Goal: Obtain resource: Obtain resource

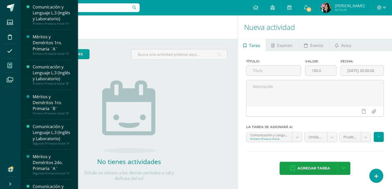
click at [11, 66] on icon at bounding box center [9, 65] width 5 height 5
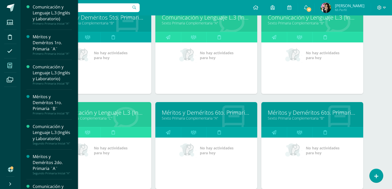
scroll to position [756, 0]
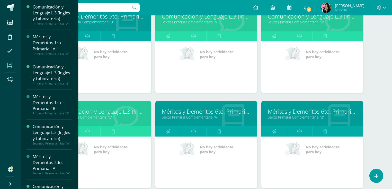
click at [97, 116] on link "Sexto Primaria Complementaria "C"" at bounding box center [100, 117] width 89 height 5
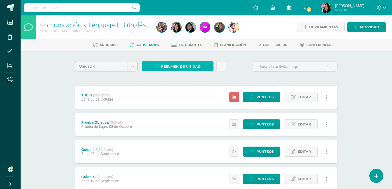
click at [188, 68] on span "Resumen de unidad" at bounding box center [181, 67] width 40 height 10
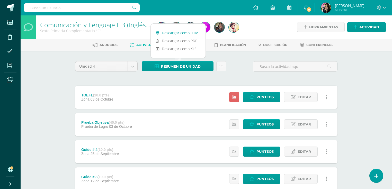
click at [172, 33] on link "Descargar como HTML" at bounding box center [178, 33] width 55 height 8
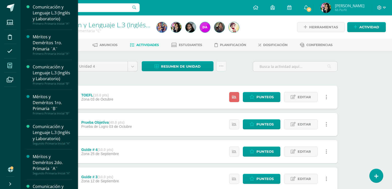
click at [7, 64] on span at bounding box center [10, 66] width 12 height 12
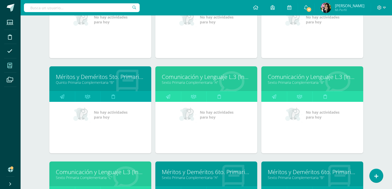
scroll to position [691, 0]
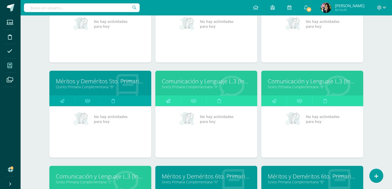
click at [165, 99] on link at bounding box center [167, 101] width 25 height 10
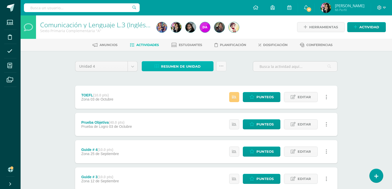
click at [186, 63] on span "Resumen de unidad" at bounding box center [181, 67] width 40 height 10
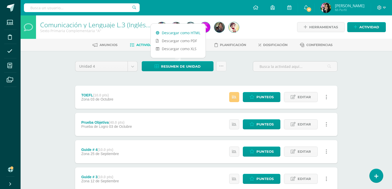
click at [173, 32] on link "Descargar como HTML" at bounding box center [178, 33] width 55 height 8
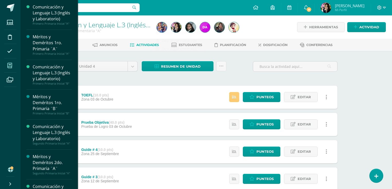
click at [6, 64] on span at bounding box center [10, 66] width 12 height 12
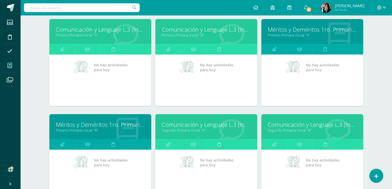
scroll to position [39, 0]
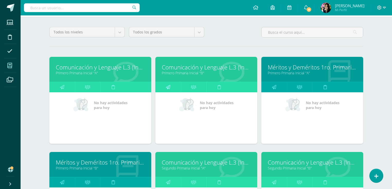
click at [167, 86] on icon at bounding box center [168, 87] width 4 height 10
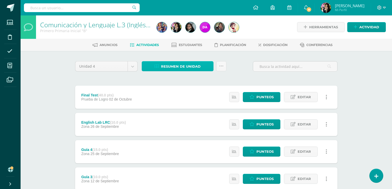
click at [174, 65] on span "Resumen de unidad" at bounding box center [181, 67] width 40 height 10
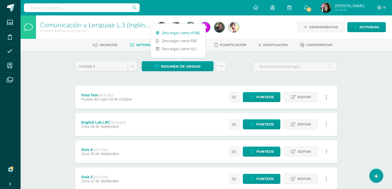
click at [175, 32] on link "Descargar como HTML" at bounding box center [178, 33] width 55 height 8
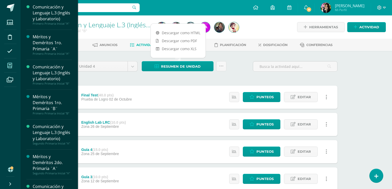
click at [12, 68] on icon at bounding box center [9, 65] width 5 height 5
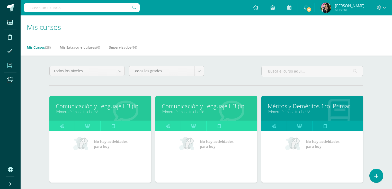
click at [81, 105] on link "Comunicación y Lenguaje L.3 (Inglés y Laboratorio)" at bounding box center [100, 106] width 89 height 8
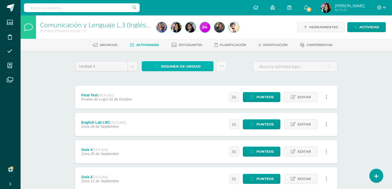
click at [177, 66] on span "Resumen de unidad" at bounding box center [181, 67] width 40 height 10
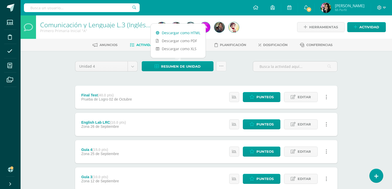
click at [178, 33] on link "Descargar como HTML" at bounding box center [178, 33] width 55 height 8
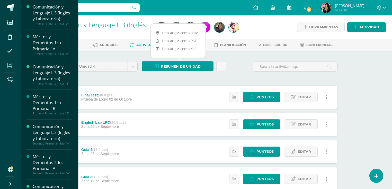
click at [8, 60] on span at bounding box center [10, 66] width 12 height 12
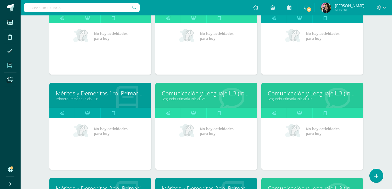
scroll to position [165, 0]
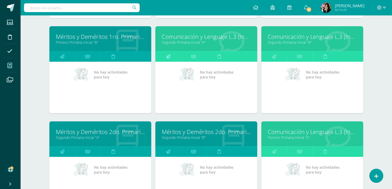
click at [163, 57] on link at bounding box center [167, 56] width 25 height 10
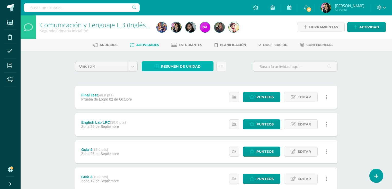
click at [185, 66] on span "Resumen de unidad" at bounding box center [181, 67] width 40 height 10
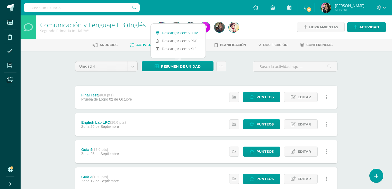
click at [180, 32] on link "Descargar como HTML" at bounding box center [178, 33] width 55 height 8
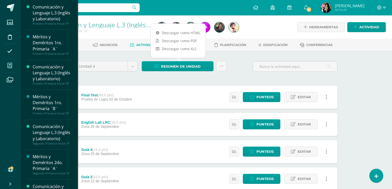
click at [11, 65] on icon at bounding box center [9, 65] width 5 height 5
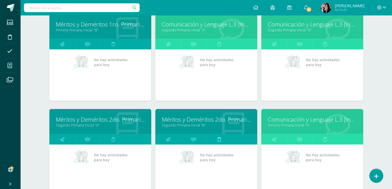
scroll to position [224, 0]
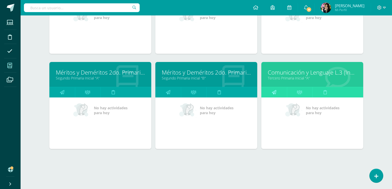
click at [275, 91] on icon at bounding box center [274, 92] width 4 height 10
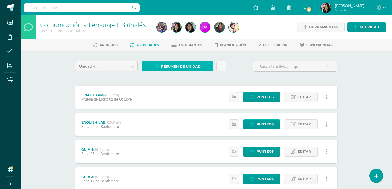
click at [170, 64] on span "Resumen de unidad" at bounding box center [181, 67] width 40 height 10
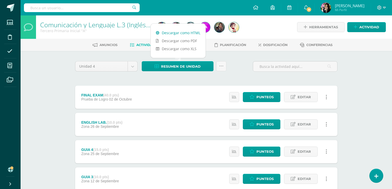
click at [171, 34] on link "Descargar como HTML" at bounding box center [178, 33] width 55 height 8
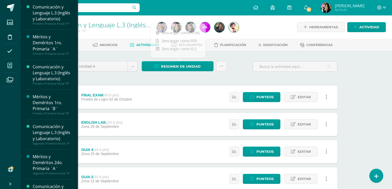
click at [15, 66] on span at bounding box center [10, 66] width 12 height 12
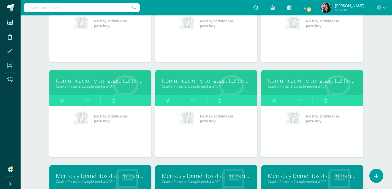
scroll to position [411, 0]
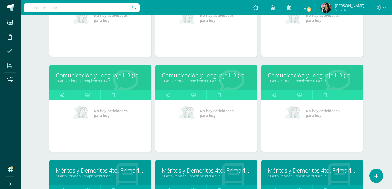
click at [66, 93] on link at bounding box center [61, 95] width 25 height 10
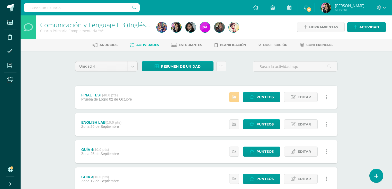
click at [231, 97] on link at bounding box center [234, 97] width 10 height 10
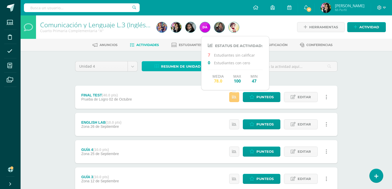
click at [169, 62] on span "Resumen de unidad" at bounding box center [181, 67] width 40 height 10
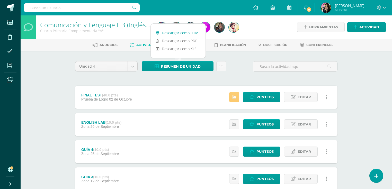
click at [181, 31] on link "Descargar como HTML" at bounding box center [178, 33] width 55 height 8
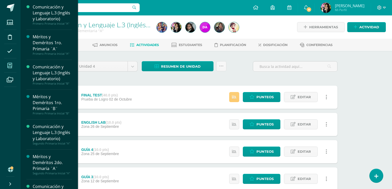
click at [9, 66] on icon at bounding box center [9, 65] width 5 height 5
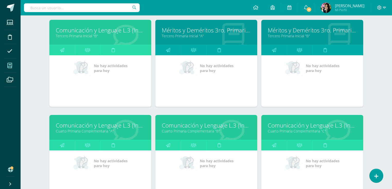
scroll to position [409, 0]
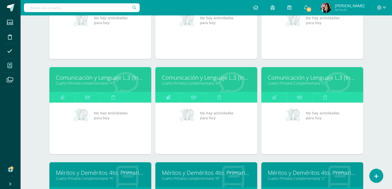
click at [173, 97] on link at bounding box center [167, 97] width 25 height 10
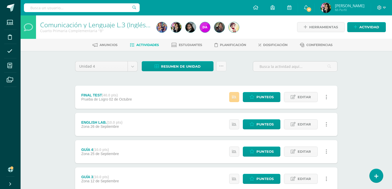
click at [234, 98] on icon at bounding box center [234, 97] width 4 height 4
click at [168, 65] on span "Resumen de unidad" at bounding box center [181, 67] width 40 height 10
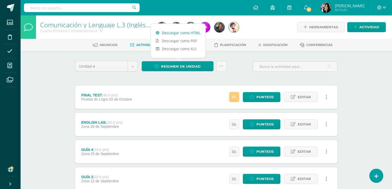
click at [170, 33] on link "Descargar como HTML" at bounding box center [178, 33] width 55 height 8
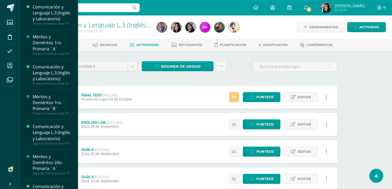
click at [8, 65] on icon at bounding box center [9, 65] width 5 height 5
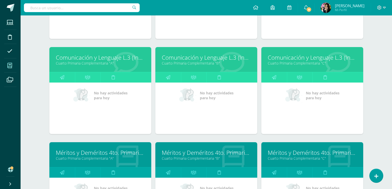
scroll to position [430, 0]
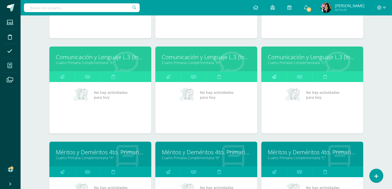
click at [281, 72] on link at bounding box center [273, 77] width 25 height 10
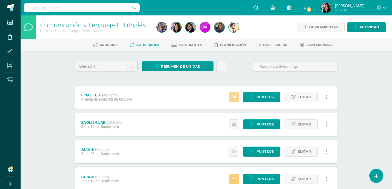
click at [235, 95] on icon at bounding box center [234, 97] width 4 height 4
click at [236, 177] on icon at bounding box center [234, 179] width 4 height 4
click at [165, 65] on span "Resumen de unidad" at bounding box center [181, 67] width 40 height 10
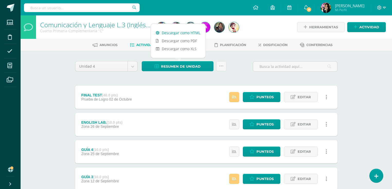
click at [170, 31] on link "Descargar como HTML" at bounding box center [178, 33] width 55 height 8
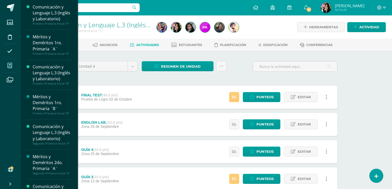
click at [10, 67] on icon at bounding box center [9, 65] width 5 height 5
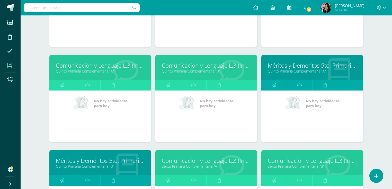
scroll to position [612, 0]
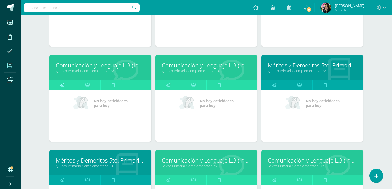
click at [66, 83] on link at bounding box center [61, 85] width 25 height 10
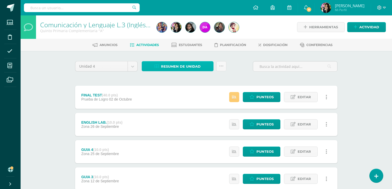
click at [169, 66] on span "Resumen de unidad" at bounding box center [181, 67] width 40 height 10
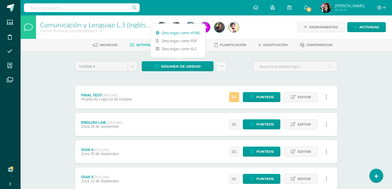
click at [176, 33] on link "Descargar como HTML" at bounding box center [178, 33] width 55 height 8
